Goal: Information Seeking & Learning: Learn about a topic

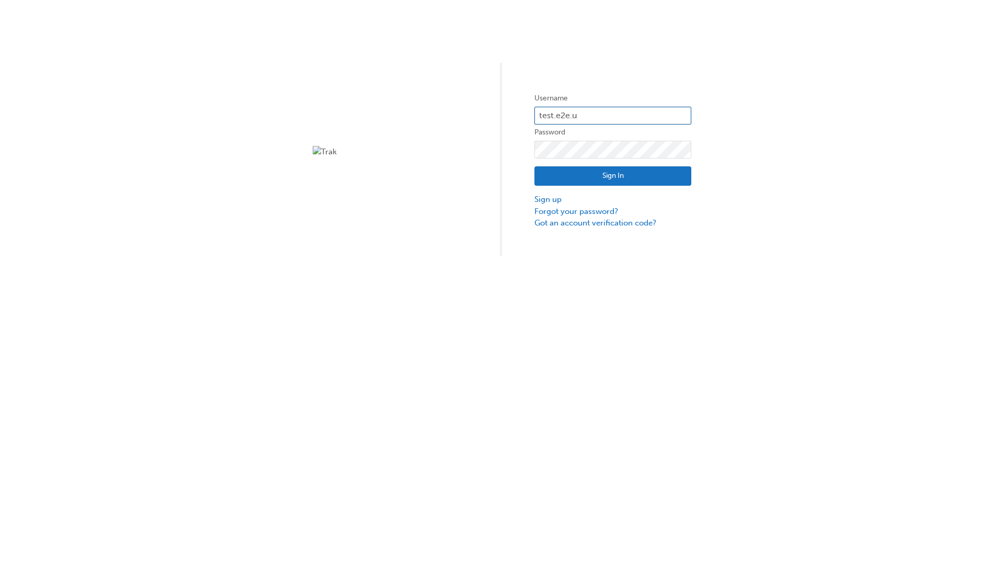
type input "test.e2e.user1"
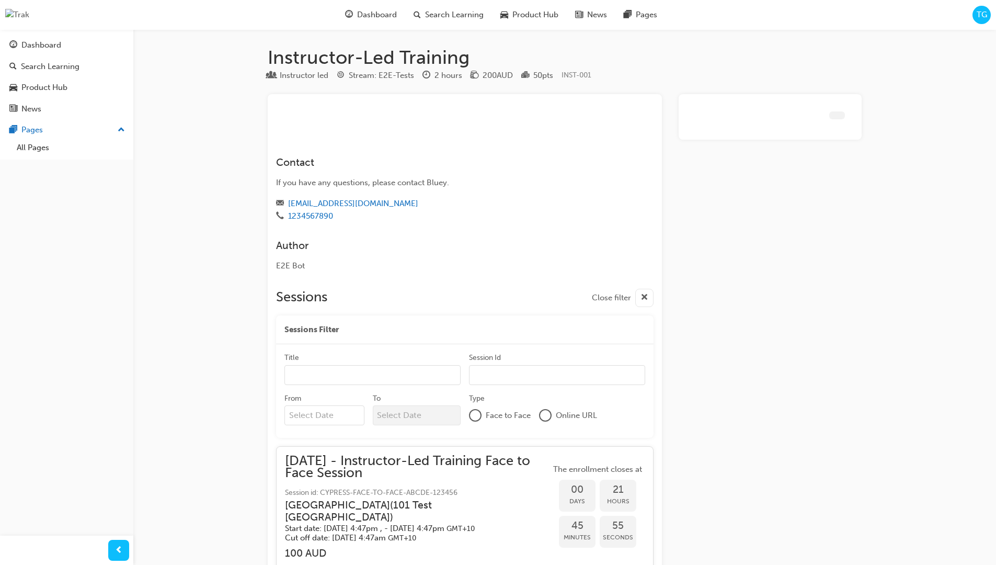
scroll to position [446, 0]
